Goal: Download file/media

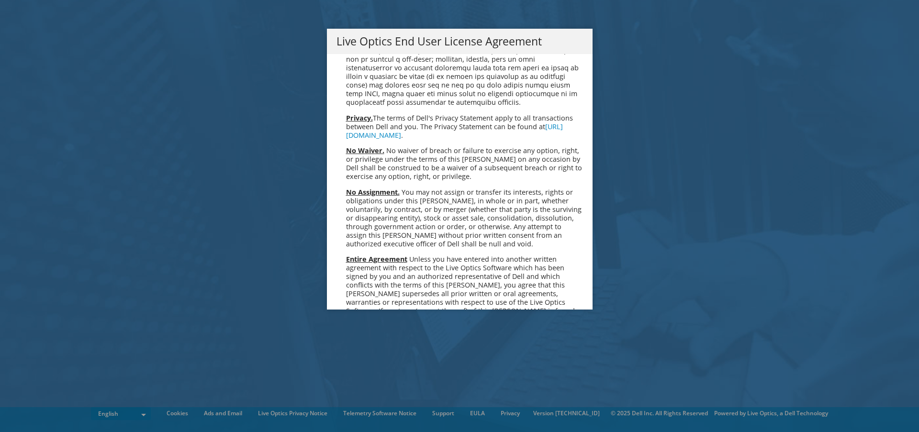
scroll to position [3506, 0]
click at [357, 399] on link "Accept" at bounding box center [360, 410] width 49 height 23
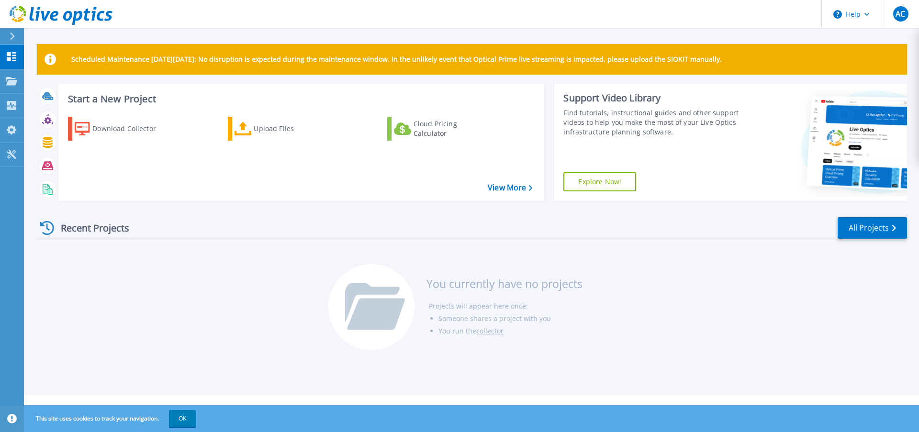
click at [159, 300] on div "Recent Projects All Projects You currently have no projects Projects will appea…" at bounding box center [472, 284] width 870 height 151
click at [10, 134] on icon at bounding box center [11, 129] width 11 height 9
click at [52, 134] on p "My Profile" at bounding box center [41, 130] width 32 height 25
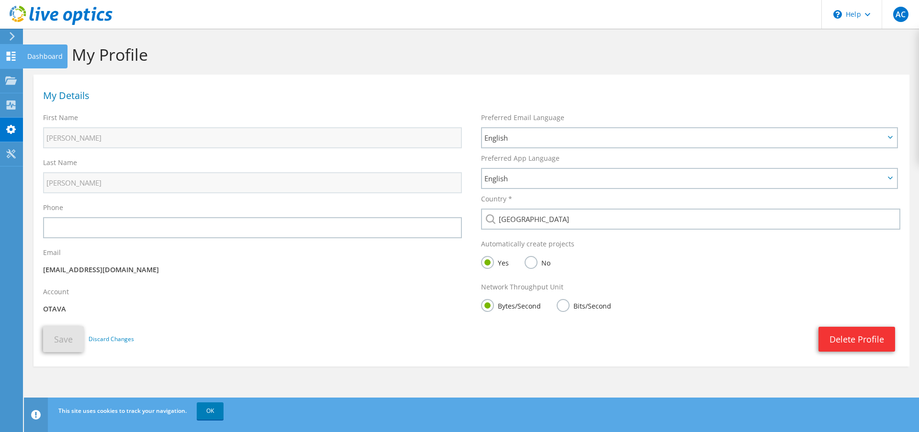
click at [32, 54] on div "Dashboard" at bounding box center [44, 56] width 45 height 24
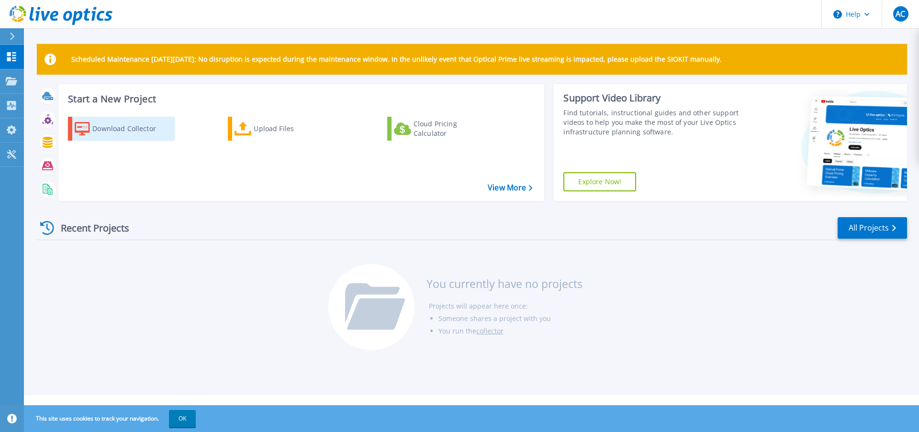
click at [135, 131] on div "Download Collector" at bounding box center [130, 128] width 77 height 19
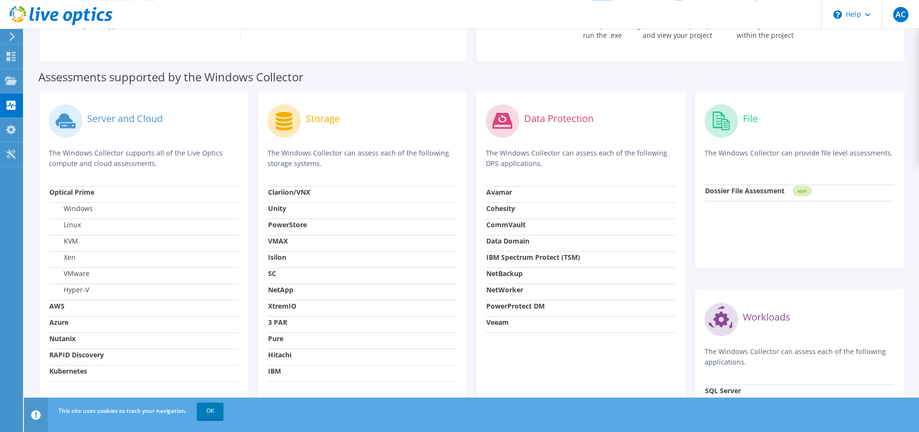
scroll to position [244, 0]
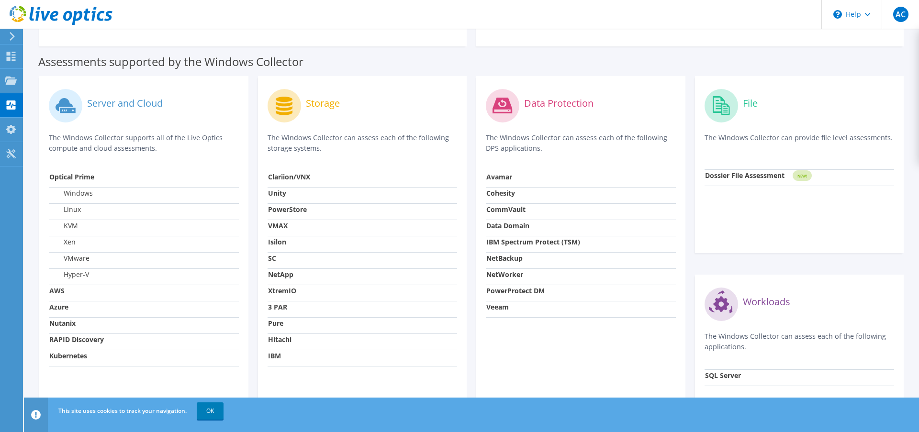
click at [76, 227] on label "KVM" at bounding box center [63, 226] width 29 height 10
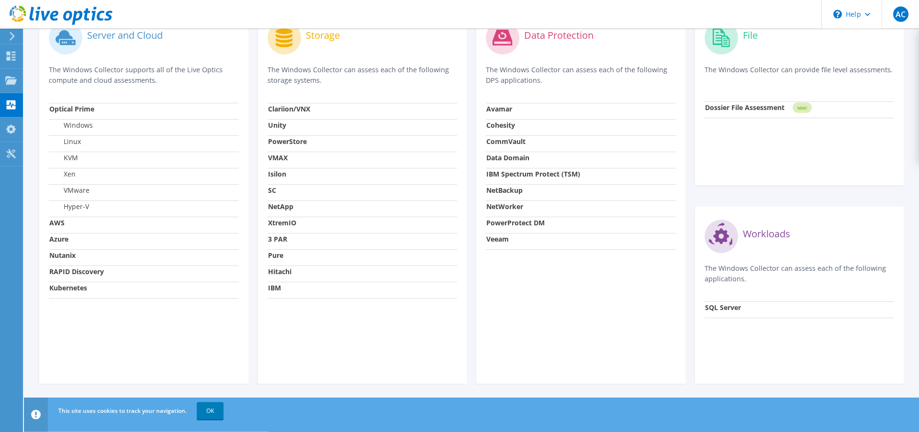
scroll to position [312, 0]
click at [70, 255] on strong "Nutanix" at bounding box center [62, 254] width 26 height 9
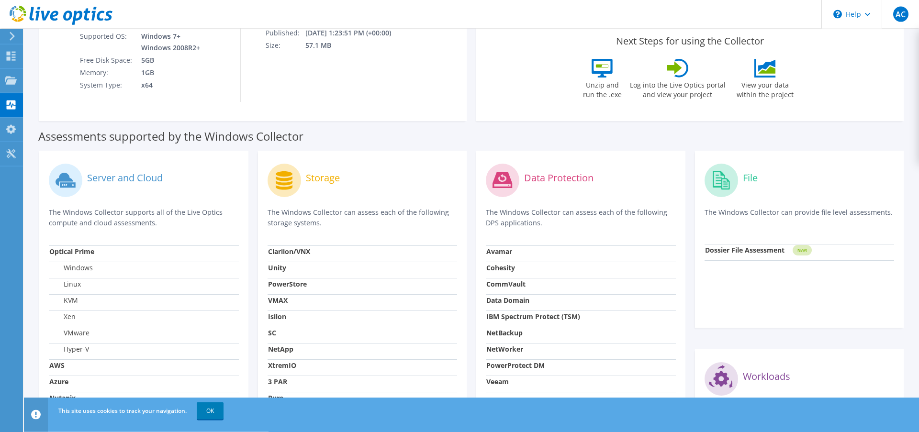
scroll to position [117, 0]
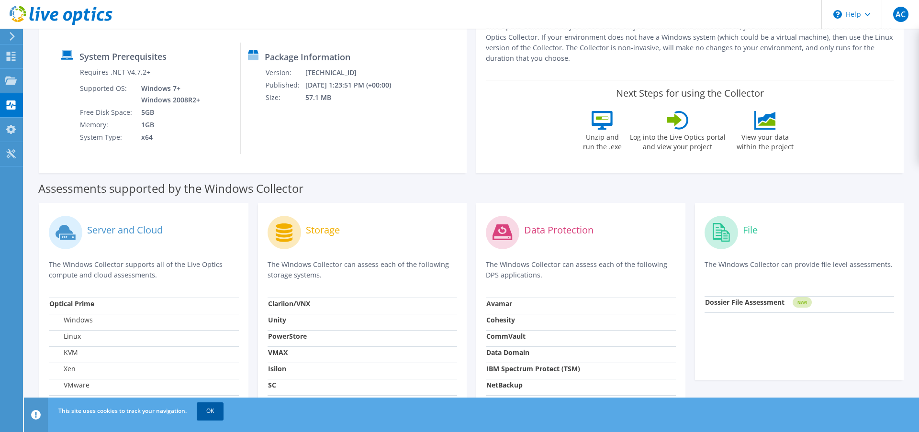
click at [210, 413] on link "OK" at bounding box center [210, 410] width 27 height 17
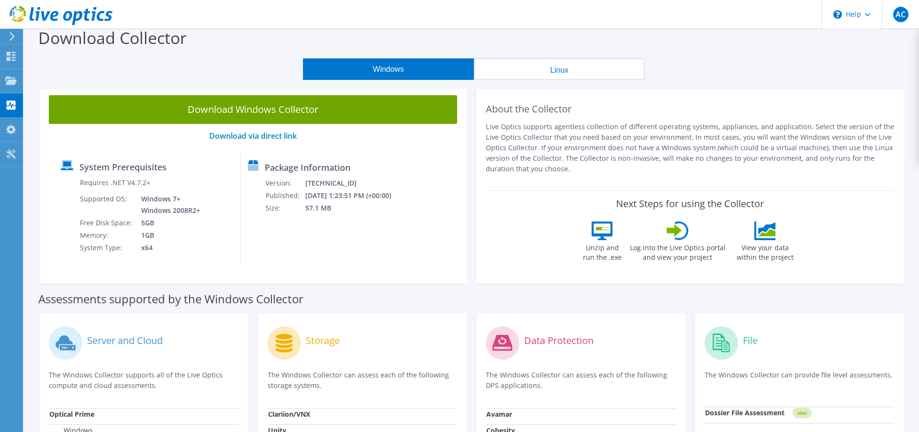
scroll to position [0, 0]
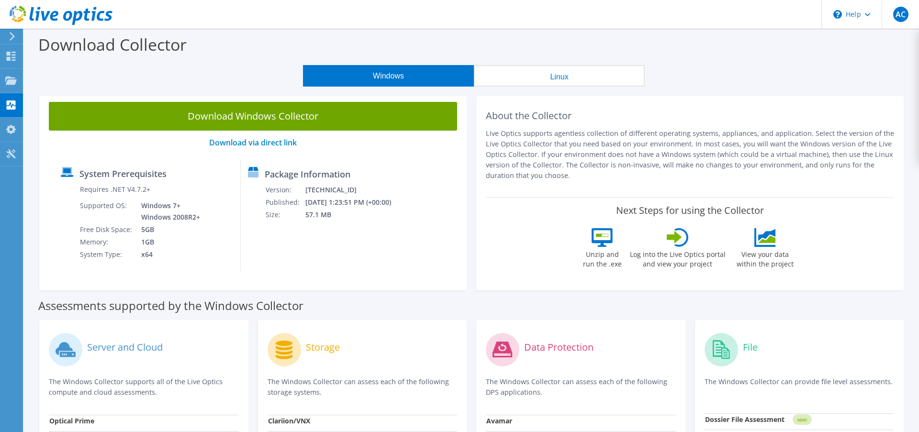
drag, startPoint x: 54, startPoint y: 158, endPoint x: 43, endPoint y: 158, distance: 11.0
click at [53, 158] on div "Download Windows Collector Download via direct link System Prerequisites Requir…" at bounding box center [252, 191] width 427 height 198
click at [7, 153] on use at bounding box center [10, 153] width 9 height 9
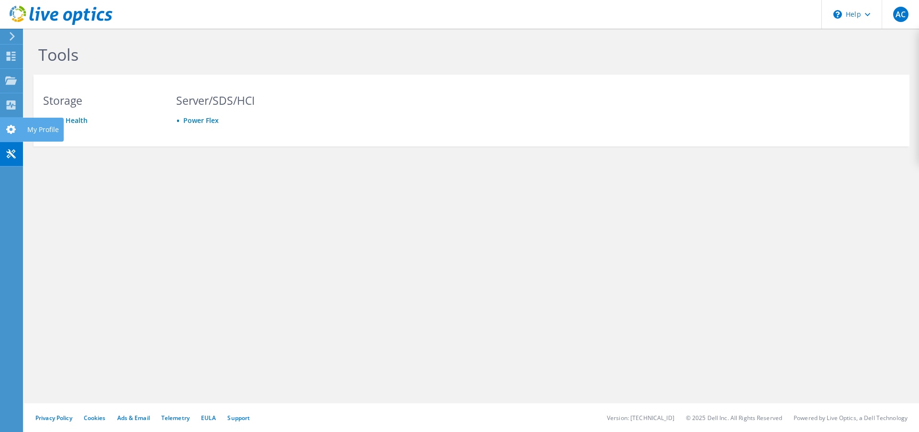
click at [9, 130] on use at bounding box center [11, 129] width 10 height 9
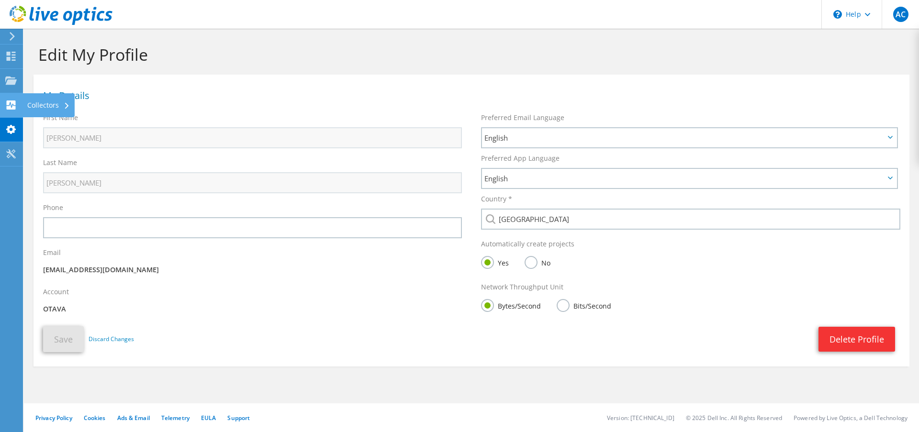
click at [12, 107] on icon at bounding box center [10, 104] width 11 height 9
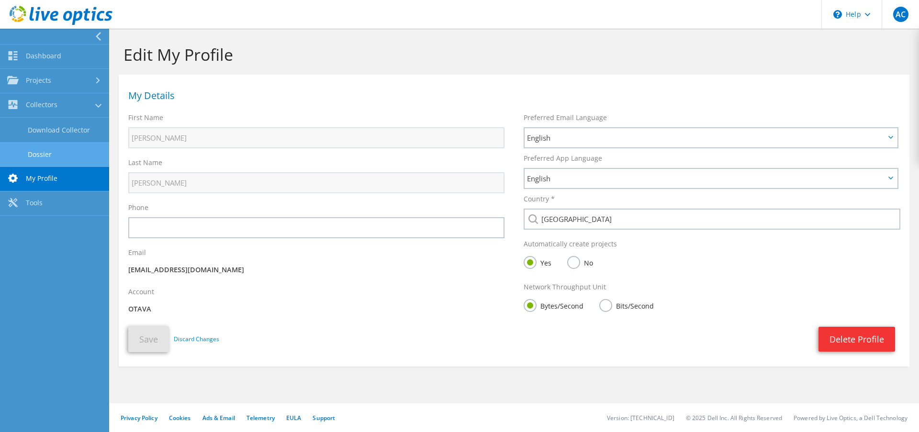
click at [55, 153] on link "Dossier" at bounding box center [54, 154] width 109 height 24
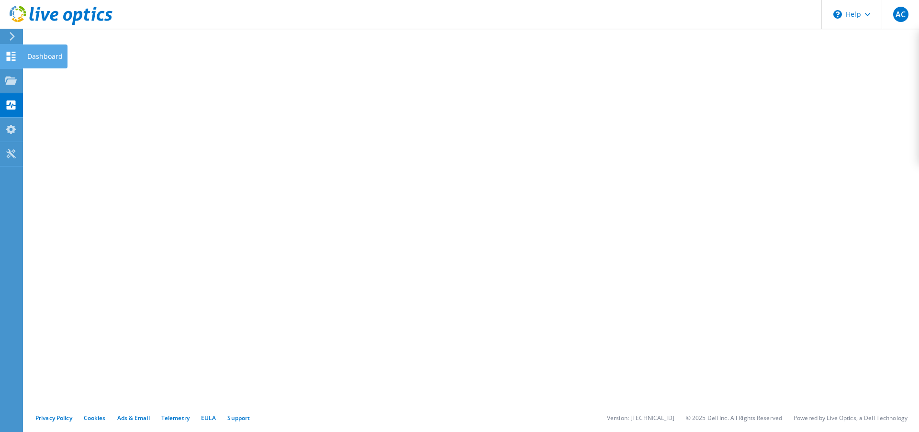
click at [11, 57] on icon at bounding box center [10, 56] width 11 height 9
